Goal: Information Seeking & Learning: Learn about a topic

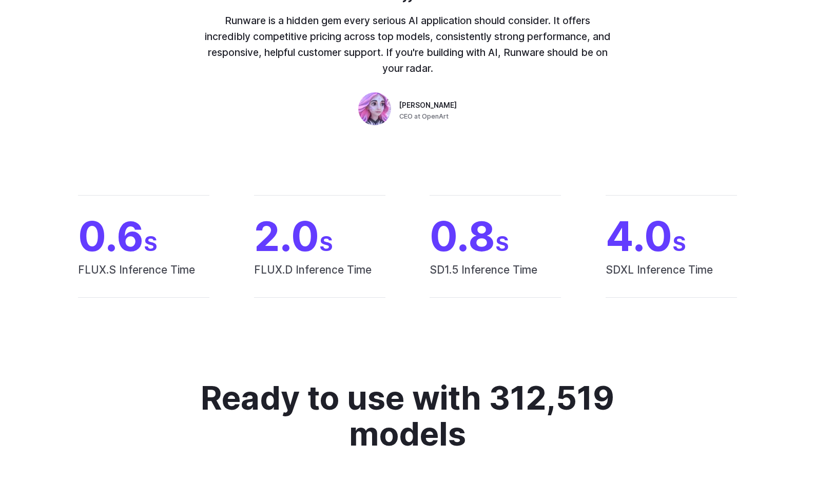
scroll to position [513, 0]
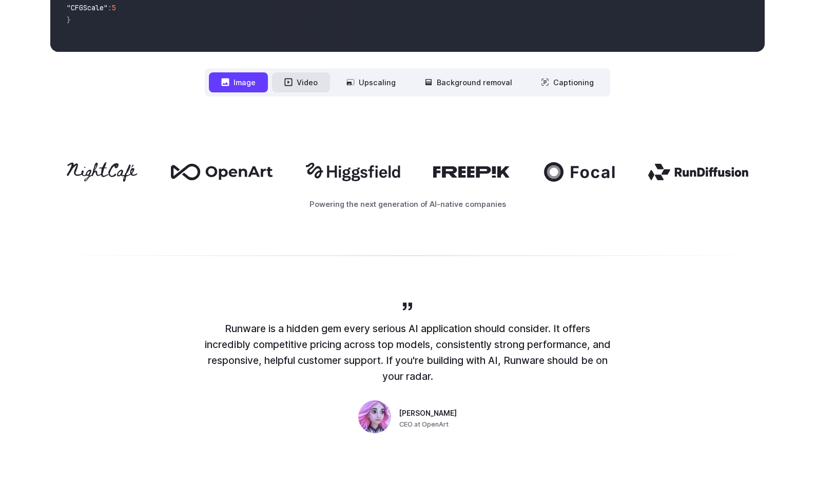
click at [314, 82] on button "Video" at bounding box center [301, 82] width 58 height 20
click at [229, 83] on icon at bounding box center [225, 82] width 8 height 8
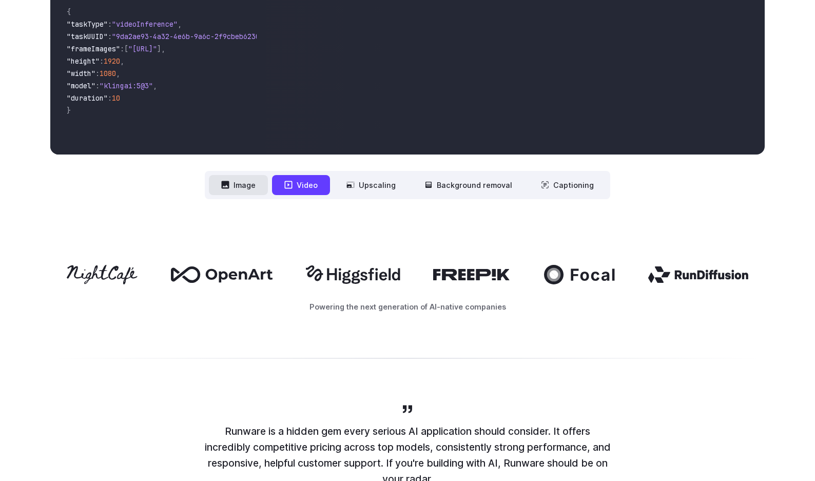
click at [244, 184] on button "Image" at bounding box center [238, 185] width 59 height 20
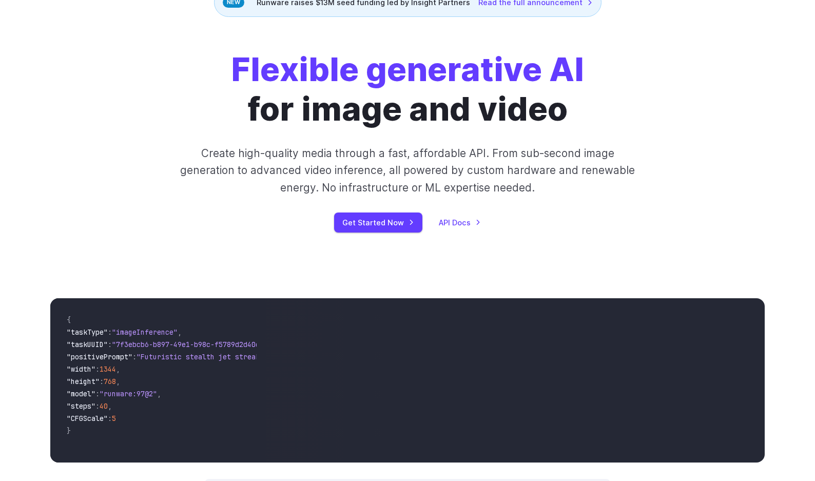
scroll to position [0, 0]
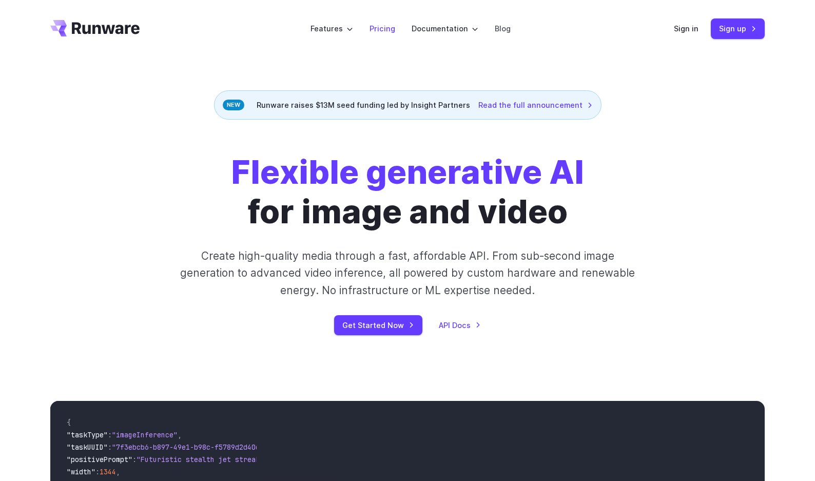
click at [383, 21] on li "Pricing" at bounding box center [382, 28] width 42 height 28
click at [386, 25] on link "Pricing" at bounding box center [383, 29] width 26 height 12
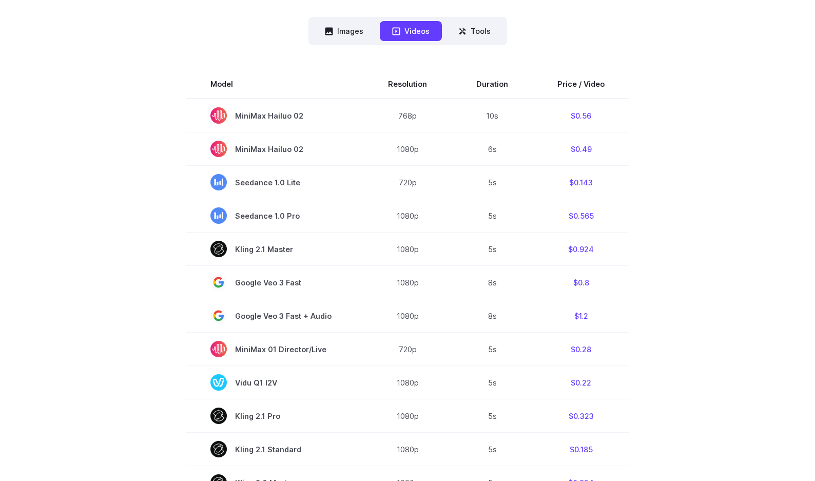
scroll to position [103, 0]
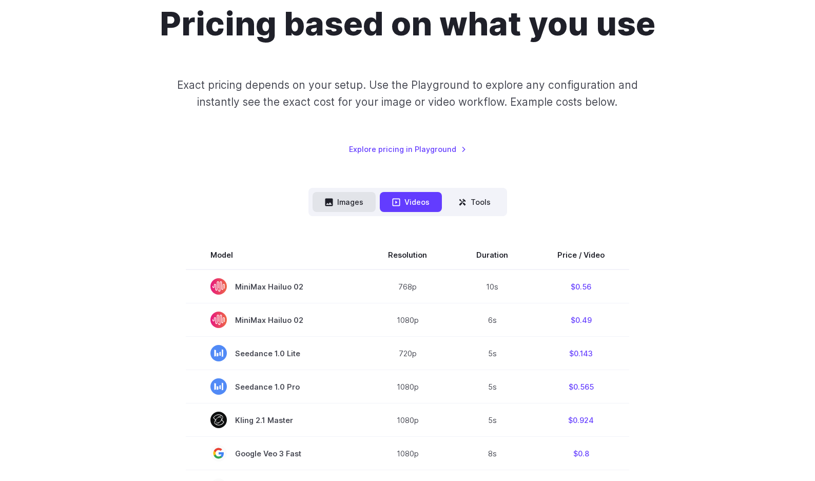
click at [353, 200] on button "Images" at bounding box center [344, 202] width 63 height 20
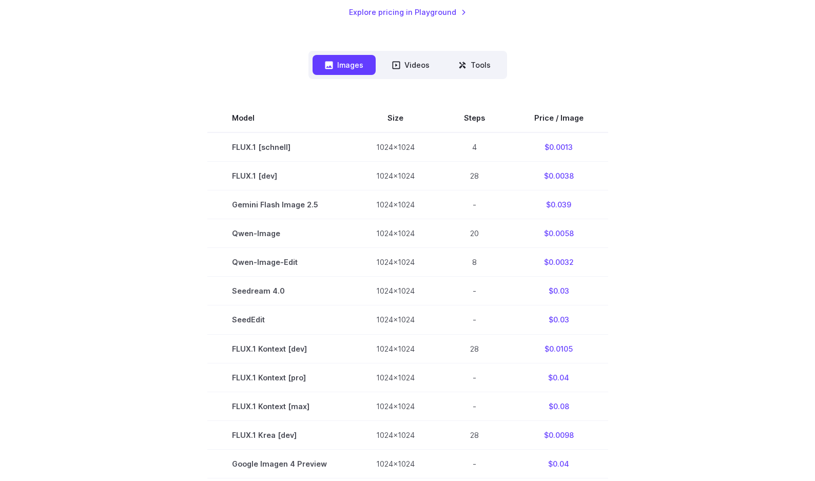
scroll to position [274, 0]
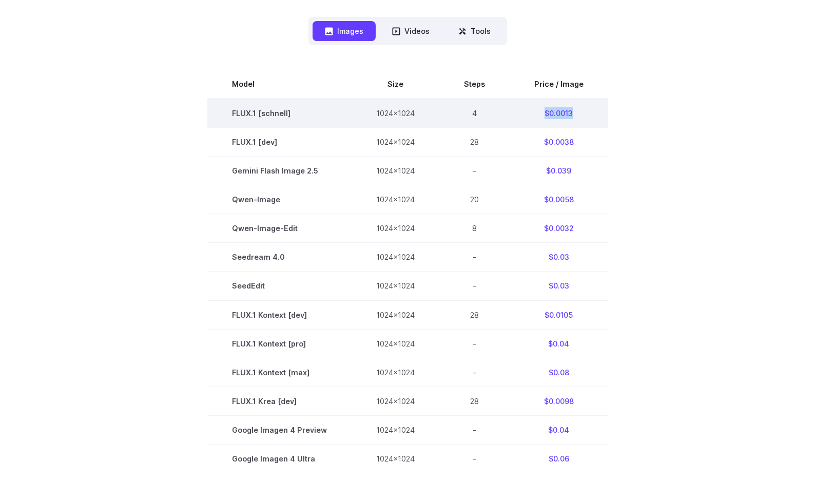
drag, startPoint x: 576, startPoint y: 113, endPoint x: 537, endPoint y: 114, distance: 38.5
click at [537, 114] on td "$0.0013" at bounding box center [559, 113] width 99 height 29
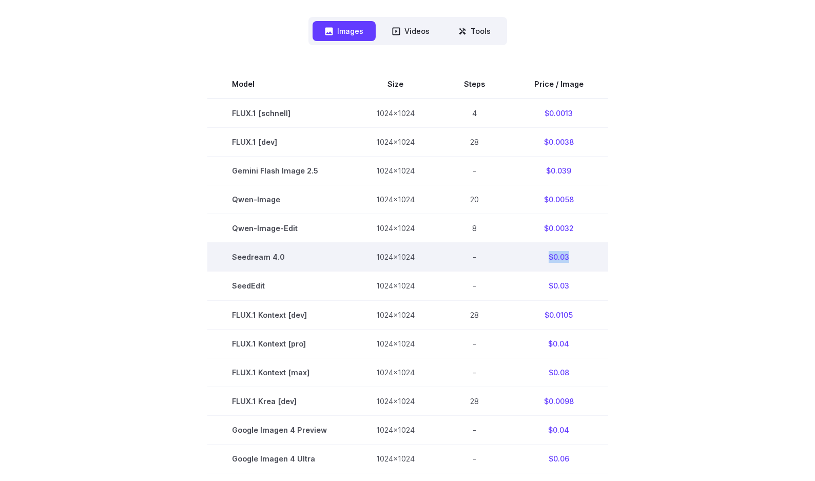
drag, startPoint x: 568, startPoint y: 260, endPoint x: 538, endPoint y: 262, distance: 29.8
click at [538, 262] on td "$0.03" at bounding box center [559, 257] width 99 height 29
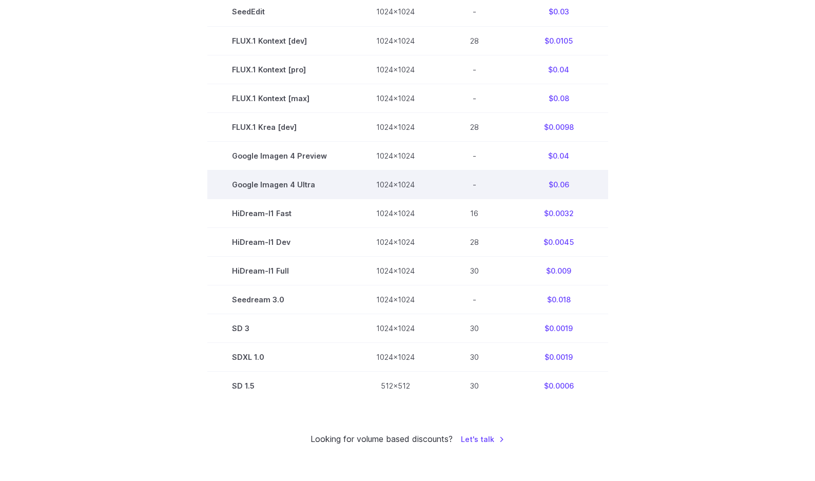
scroll to position [581, 0]
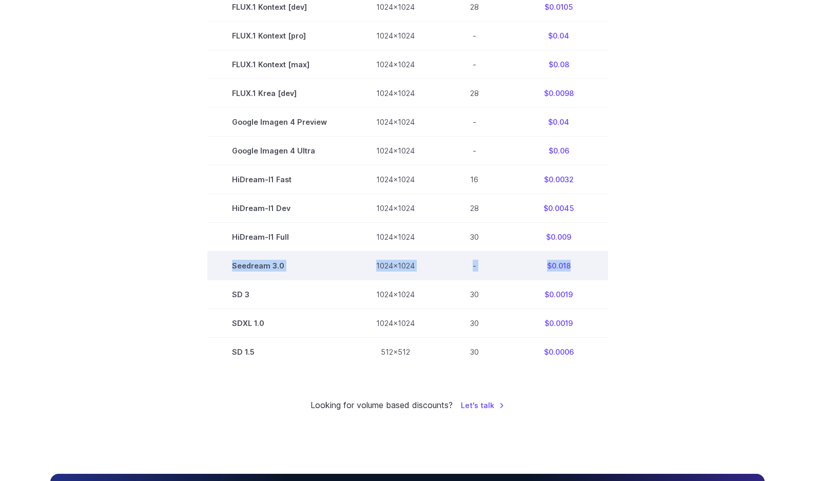
drag, startPoint x: 229, startPoint y: 265, endPoint x: 585, endPoint y: 267, distance: 355.7
click at [585, 267] on tr "Seedream 3.0 1024x1024 - $0.018" at bounding box center [407, 265] width 401 height 29
